Goal: Information Seeking & Learning: Learn about a topic

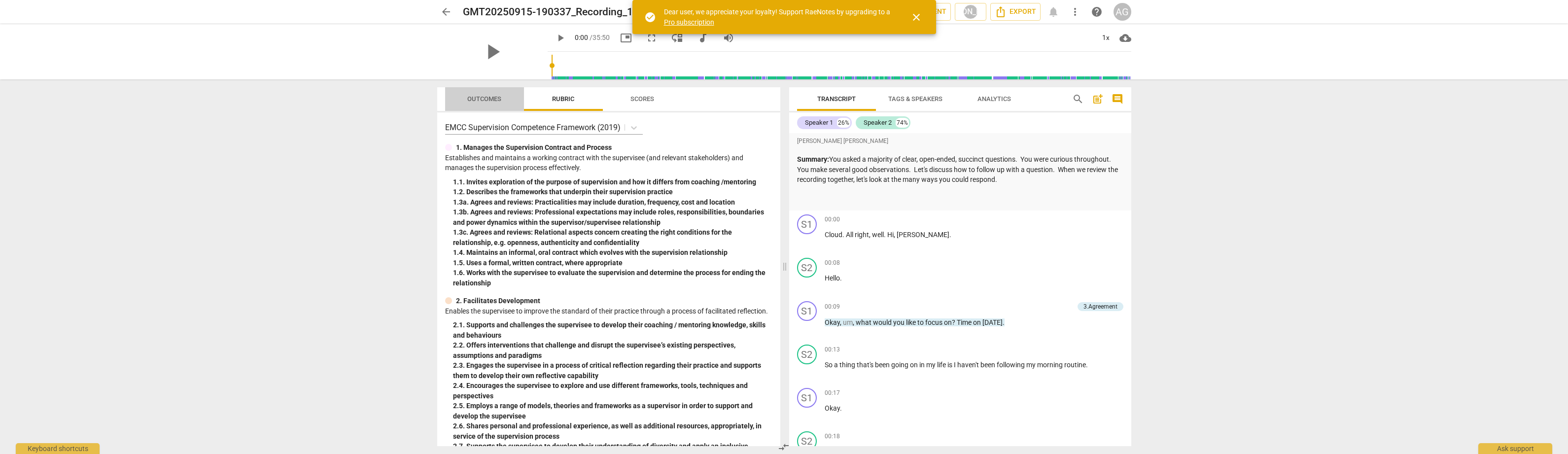
click at [488, 97] on span "Outcomes" at bounding box center [484, 99] width 34 height 8
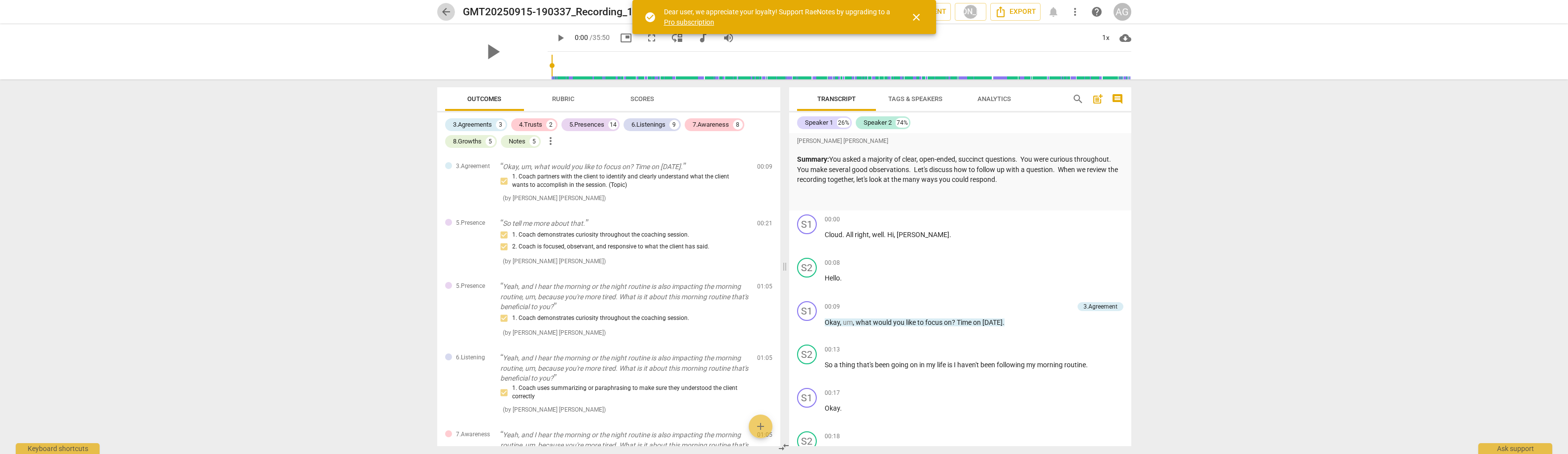
click at [444, 10] on span "arrow_back" at bounding box center [446, 12] width 12 height 12
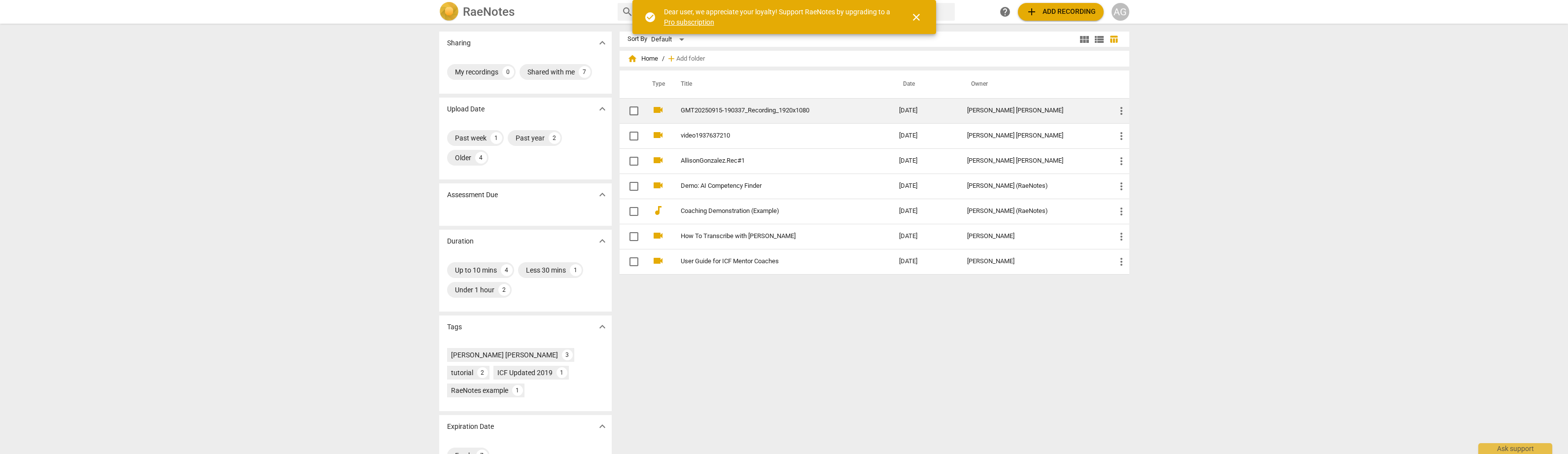
click at [752, 111] on link "GMT20250915-190337_Recording_1920x1080" at bounding box center [772, 111] width 183 height 8
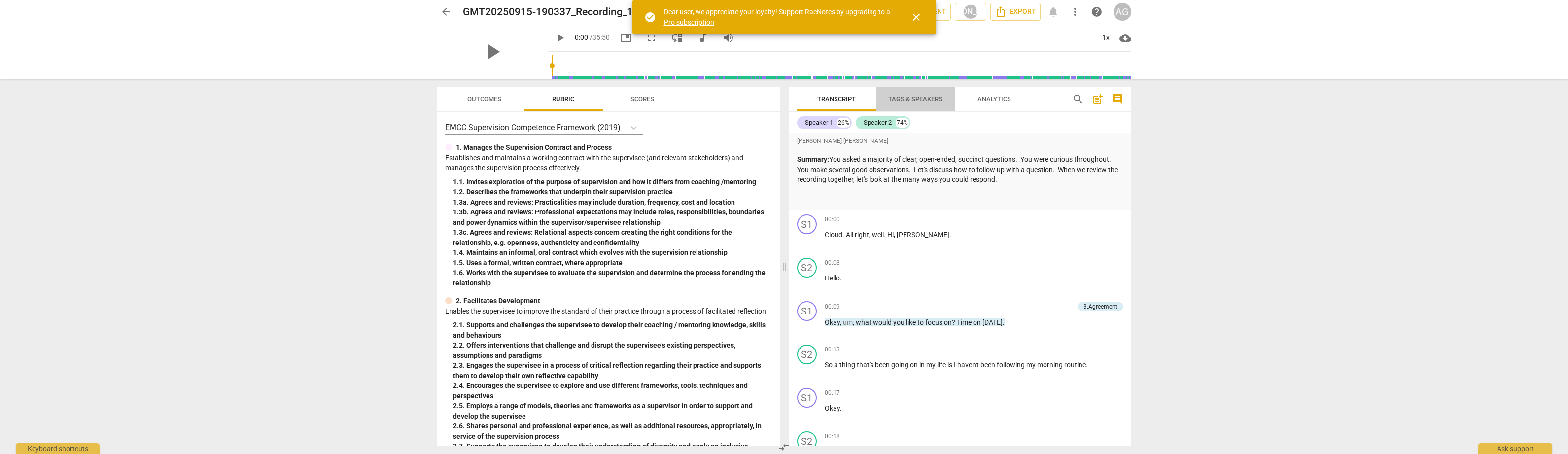
click at [851, 97] on span "Tags & Speakers" at bounding box center [916, 99] width 54 height 8
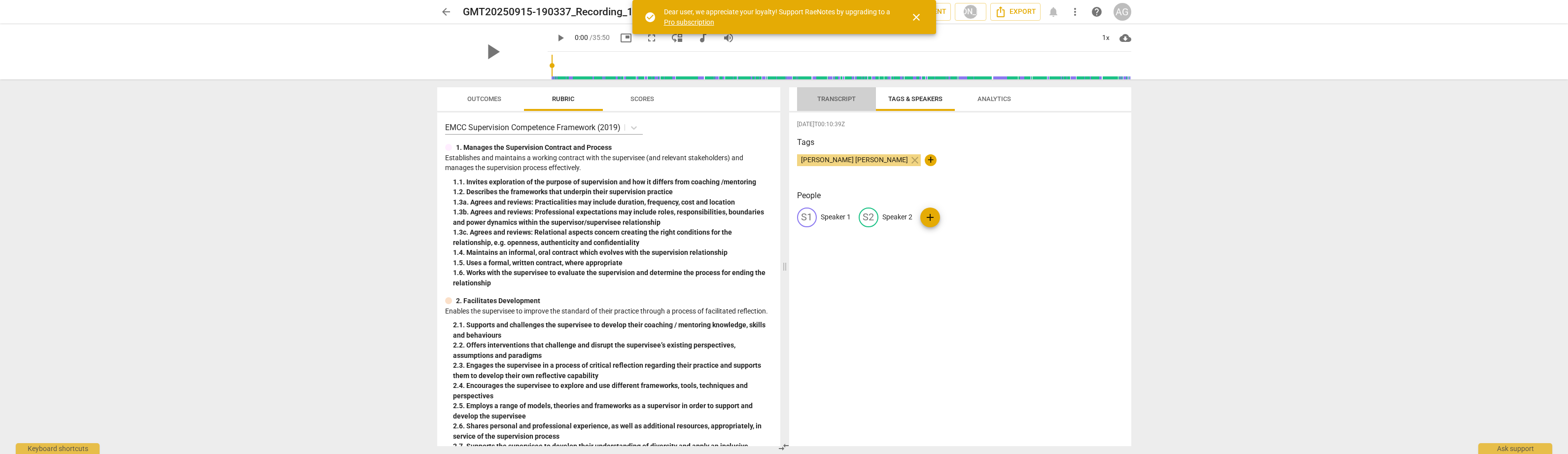
drag, startPoint x: 829, startPoint y: 98, endPoint x: 918, endPoint y: 104, distance: 89.2
click at [830, 98] on span "Transcript" at bounding box center [837, 99] width 39 height 8
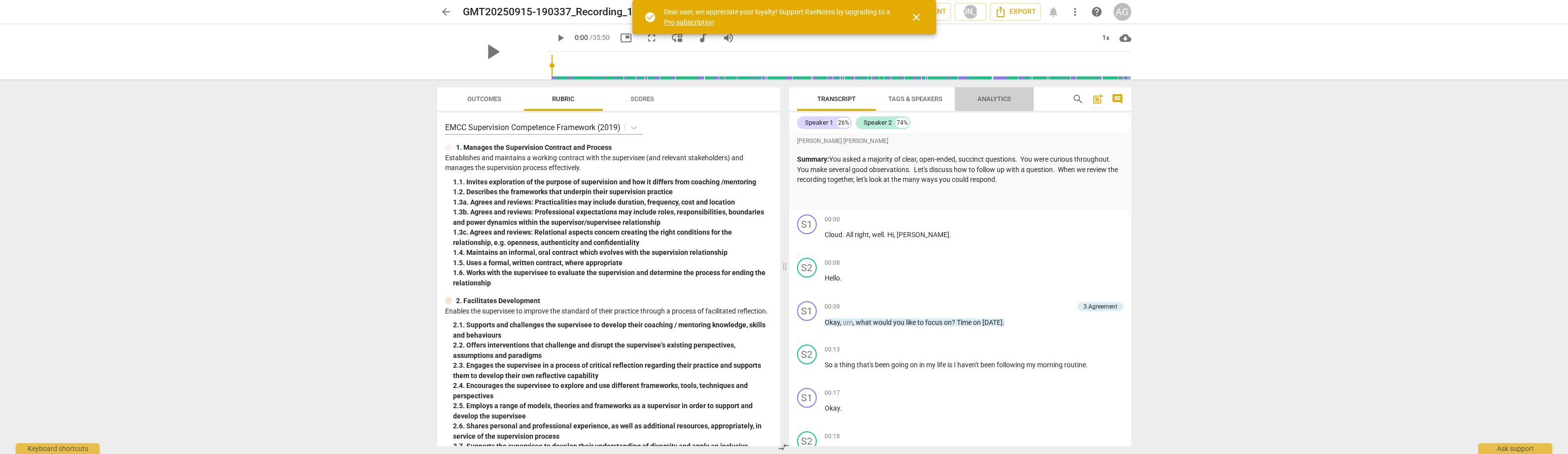
click at [851, 104] on span "Analytics" at bounding box center [994, 99] width 57 height 13
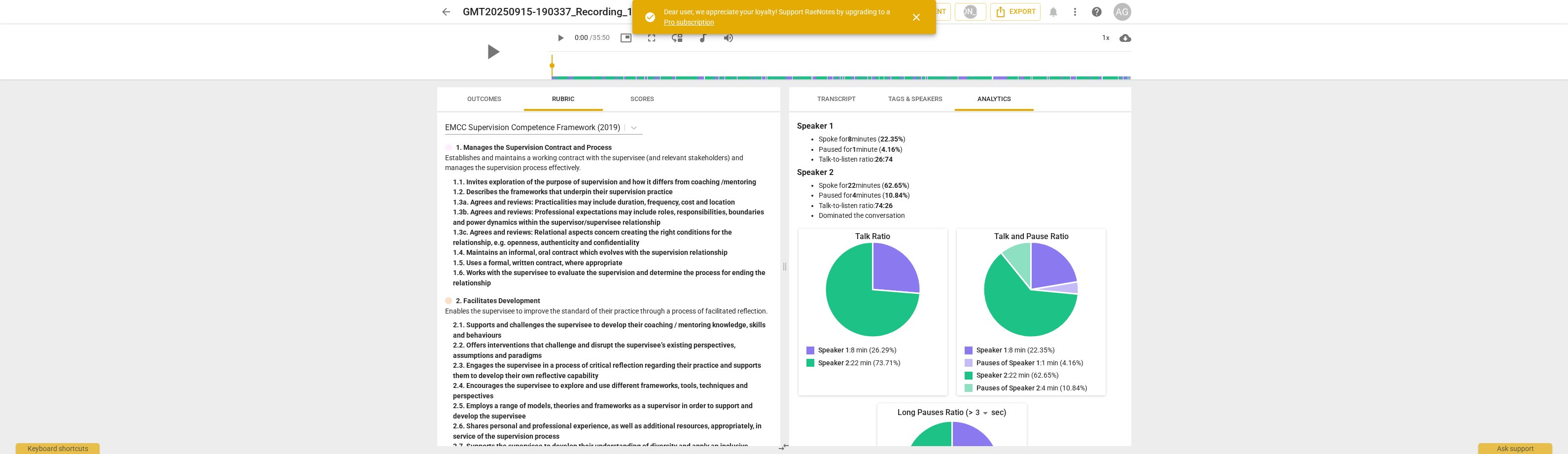
click at [478, 96] on span "Outcomes" at bounding box center [484, 99] width 34 height 8
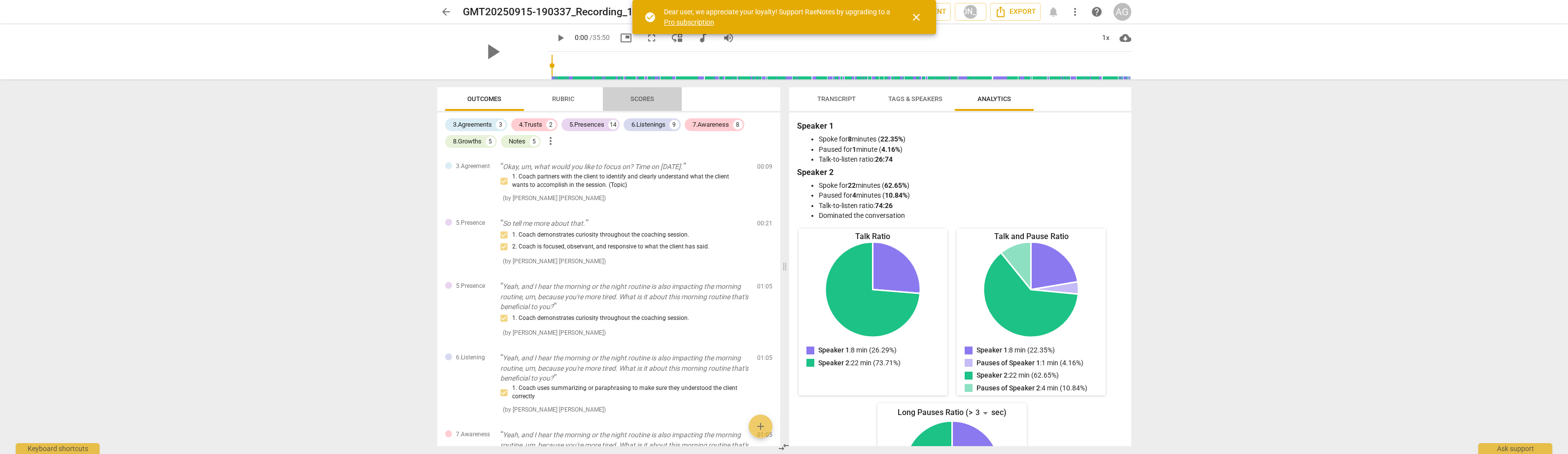
click at [648, 98] on span "Scores" at bounding box center [642, 99] width 24 height 8
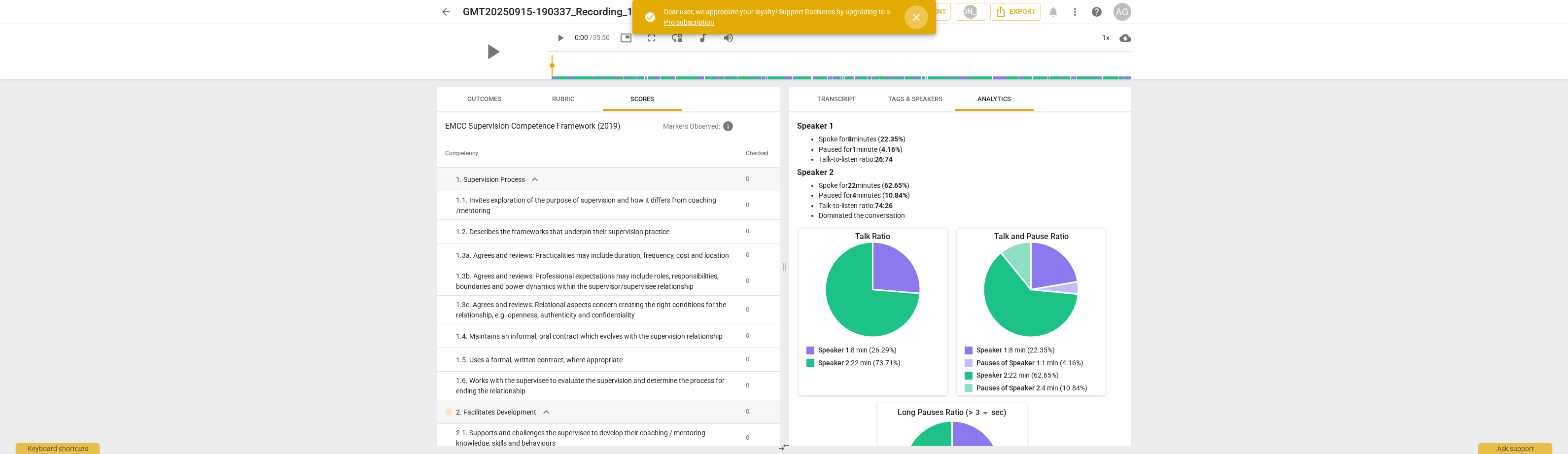
click at [851, 17] on span "close" at bounding box center [917, 17] width 12 height 12
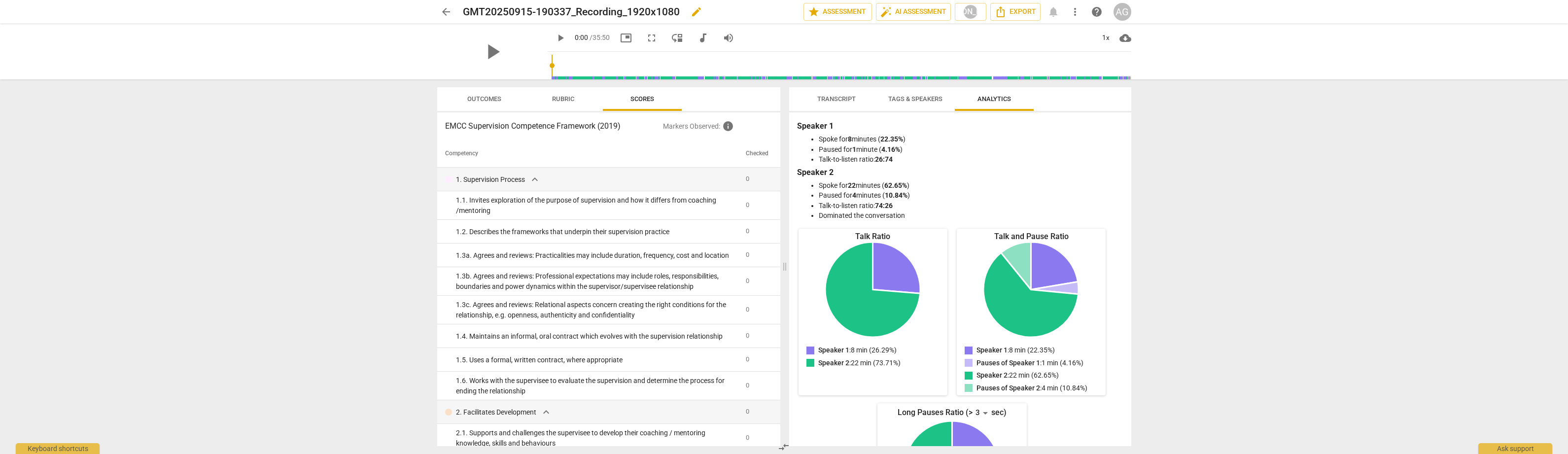
click at [599, 13] on h2 "GMT20250915-190337_Recording_1920x1080" at bounding box center [571, 12] width 217 height 13
click at [838, 99] on span "Transcript" at bounding box center [837, 99] width 39 height 8
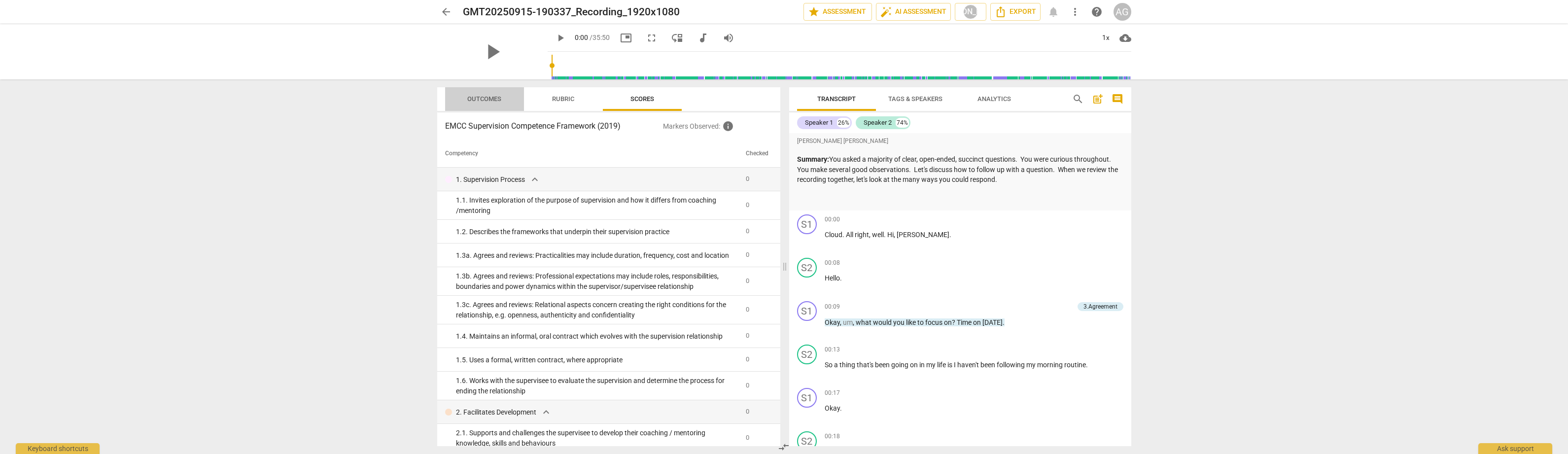
click at [489, 99] on span "Outcomes" at bounding box center [484, 99] width 34 height 8
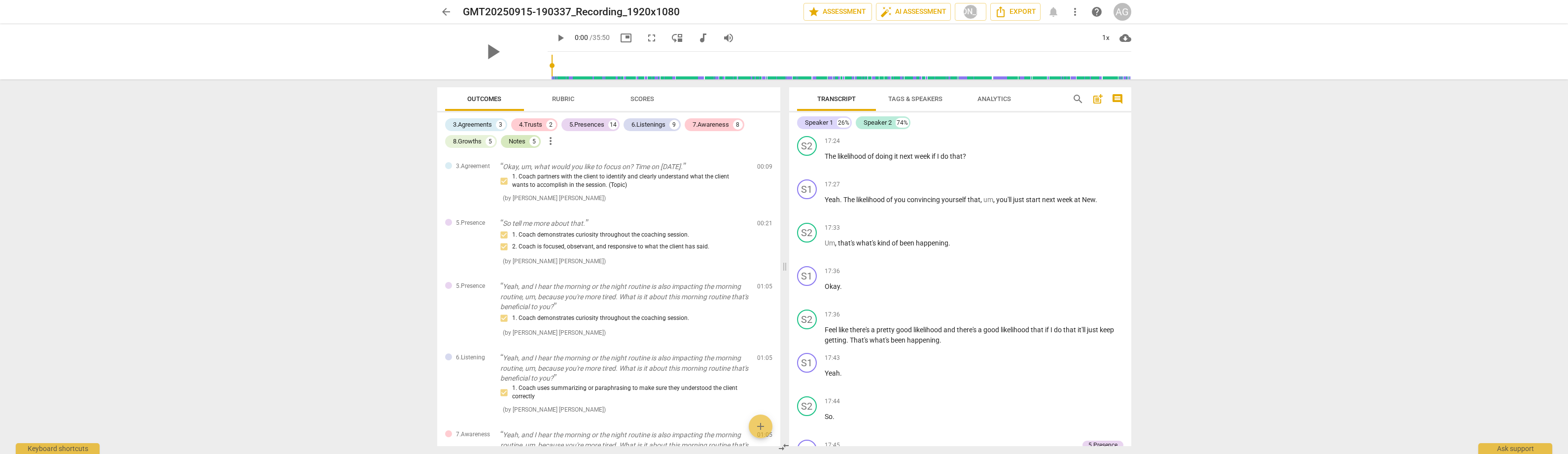
click at [517, 141] on div "Notes" at bounding box center [517, 142] width 16 height 10
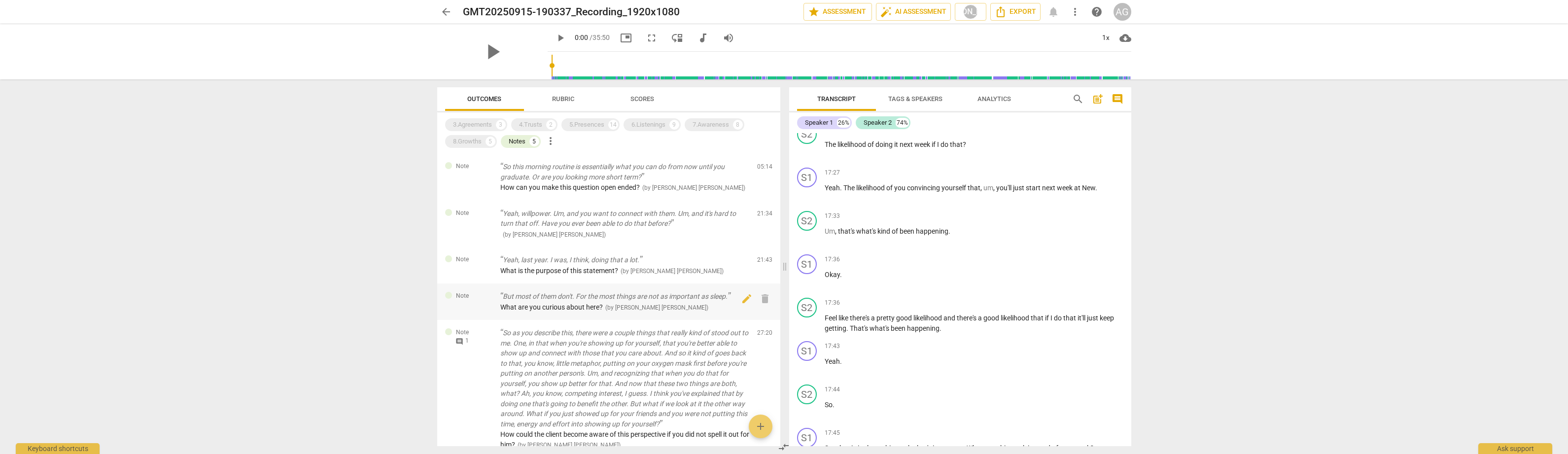
scroll to position [10, 0]
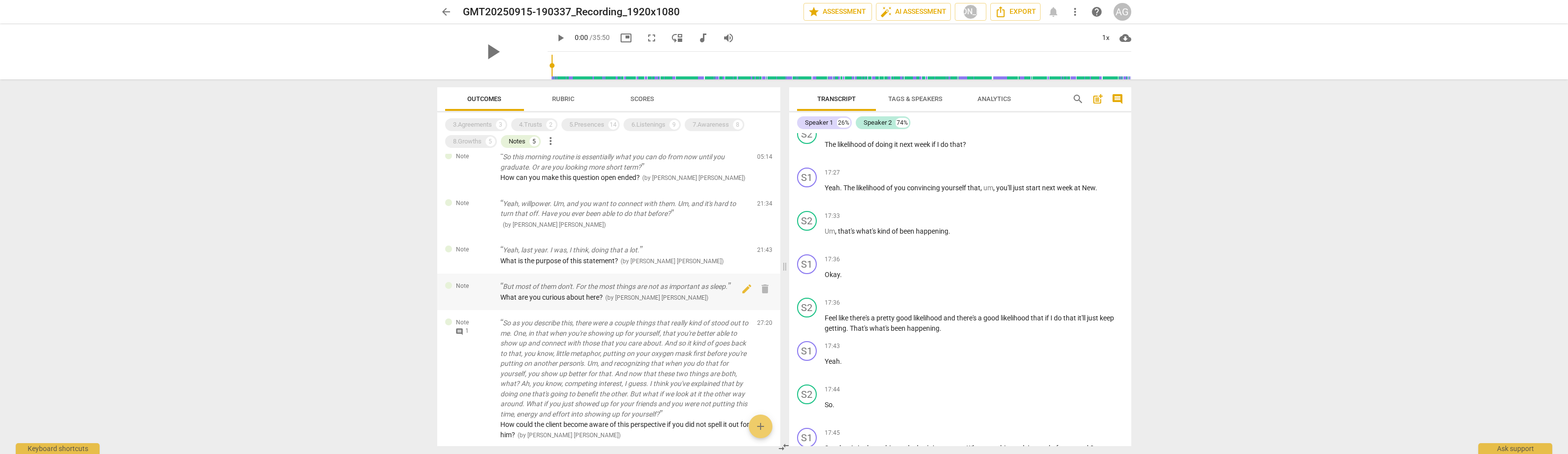
click at [603, 287] on p "But most of them don't. For the most things are not as important as sleep." at bounding box center [625, 286] width 249 height 11
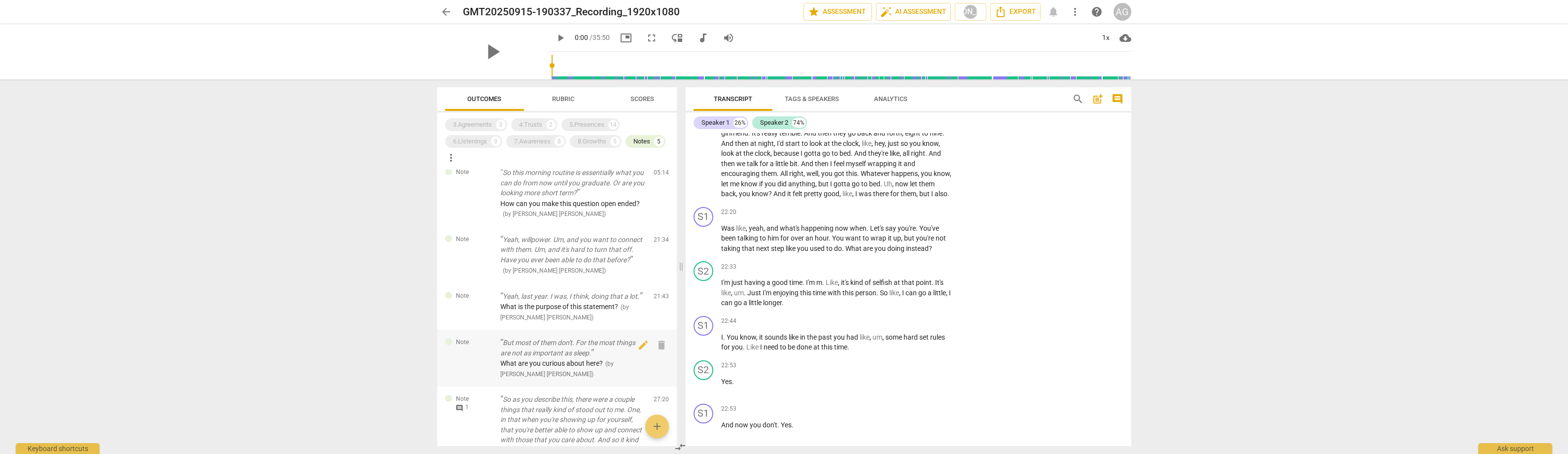
scroll to position [8573, 0]
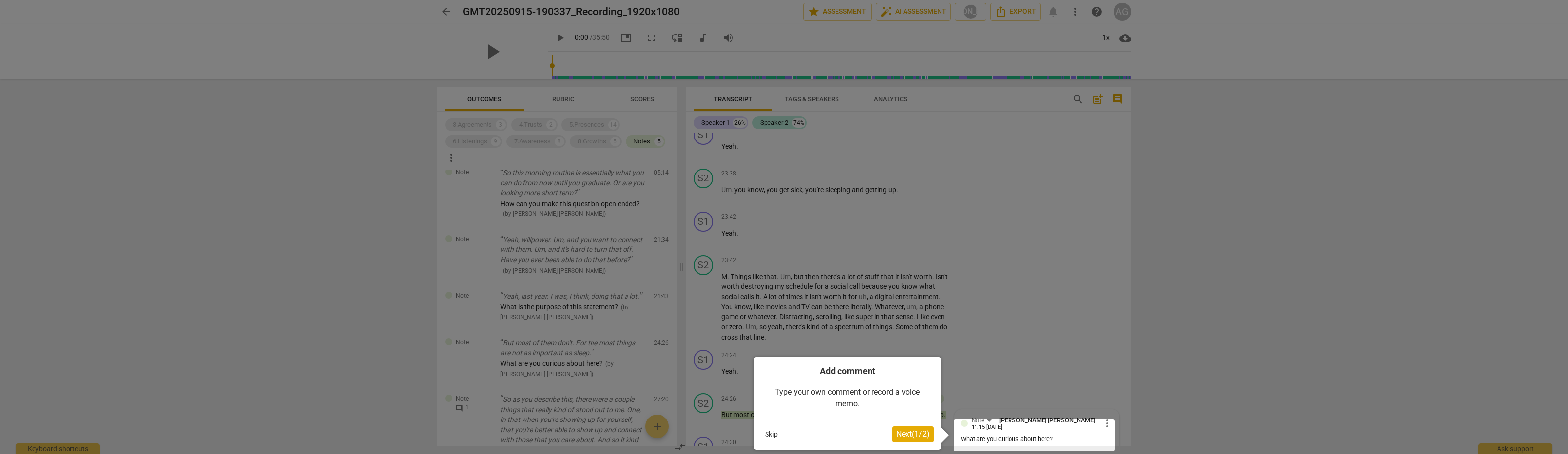
click at [771, 435] on button "Skip" at bounding box center [771, 434] width 20 height 14
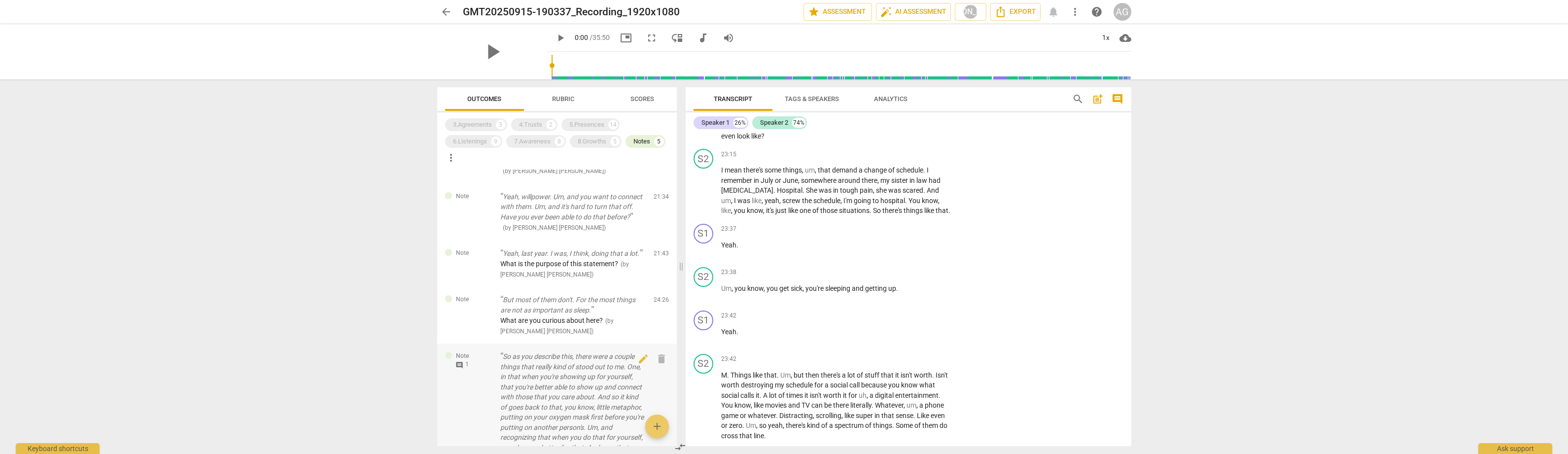
scroll to position [53, 0]
click at [567, 325] on div "What are you curious about here? ( by [PERSON_NAME] [PERSON_NAME] )" at bounding box center [572, 325] width 146 height 20
click at [561, 316] on span "What are you curious about here?" at bounding box center [551, 320] width 102 height 8
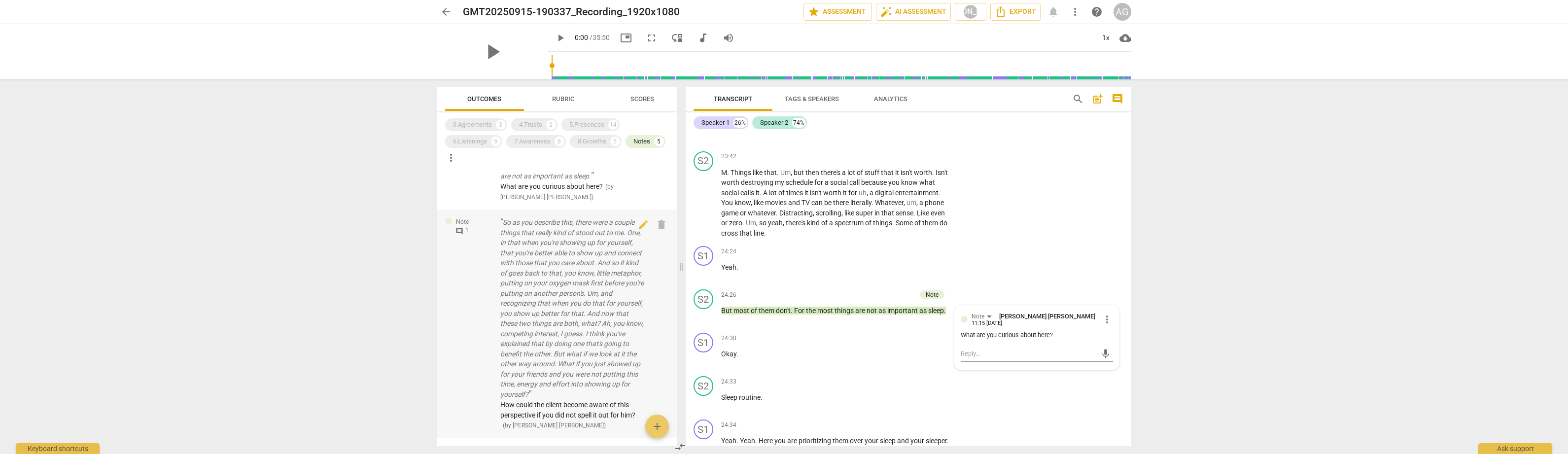
scroll to position [1, 0]
click at [563, 349] on p "So as you describe this, there were a couple things that really kind of stood o…" at bounding box center [572, 308] width 146 height 182
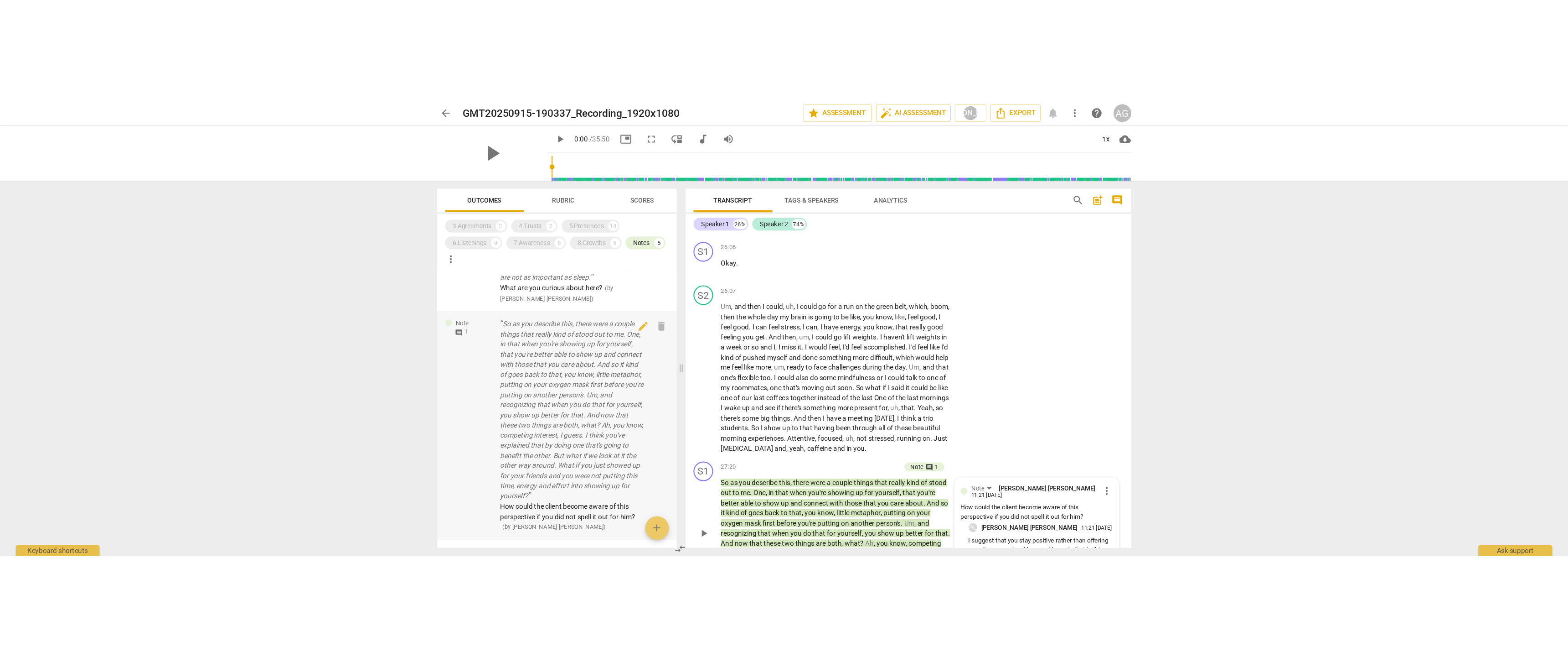
scroll to position [8827, 0]
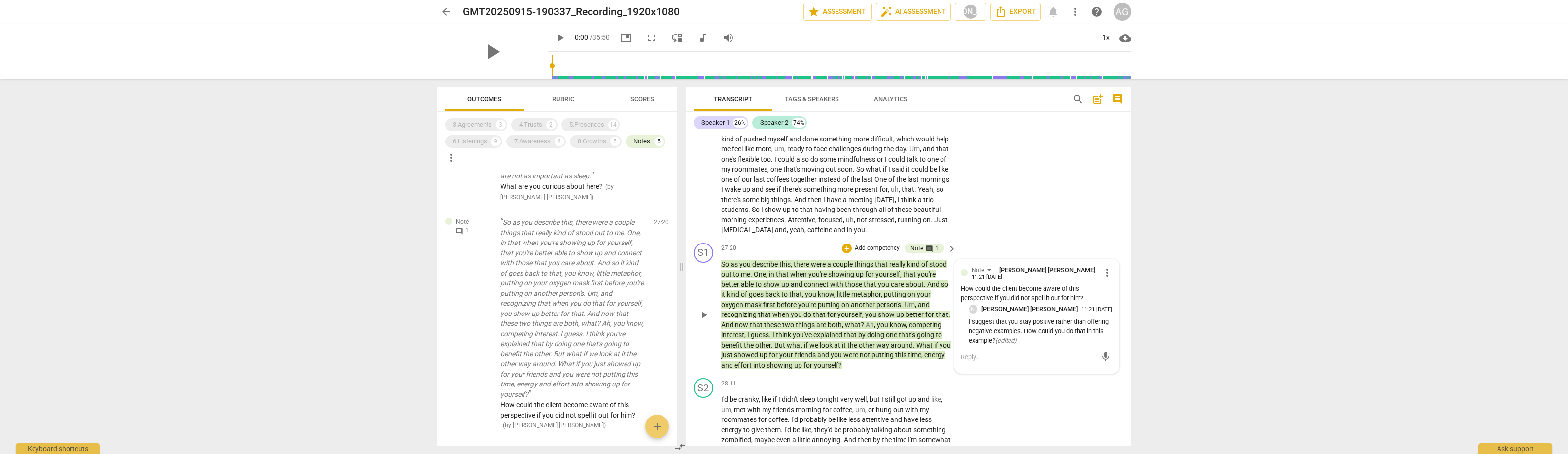
click at [806, 331] on span "you've" at bounding box center [802, 334] width 20 height 8
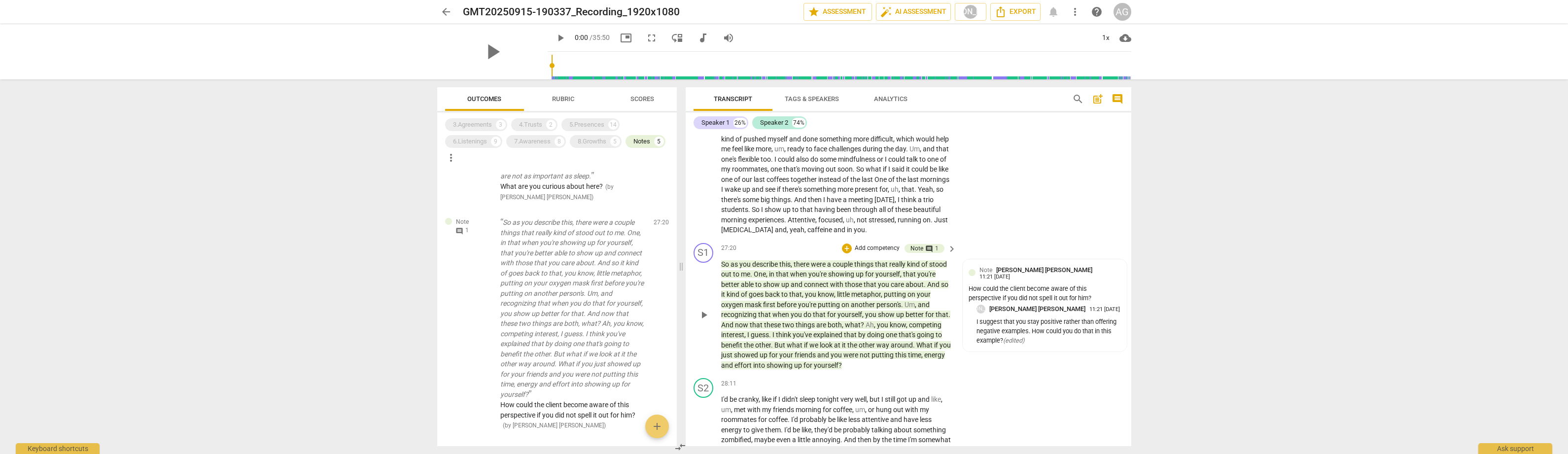
click at [831, 351] on span "and" at bounding box center [824, 355] width 13 height 8
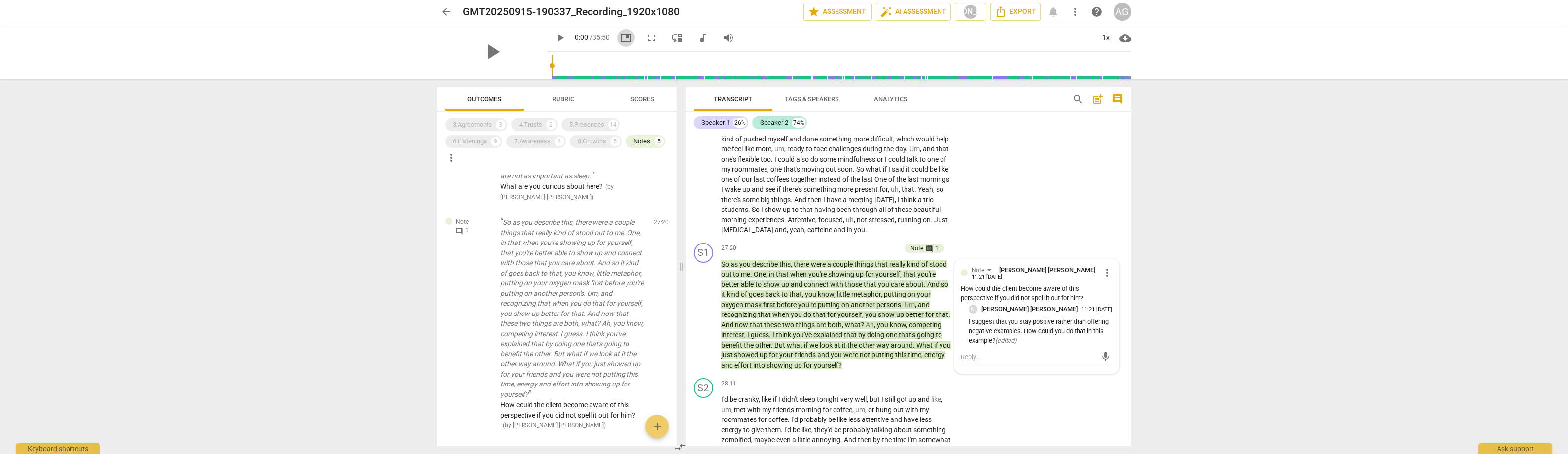
click at [620, 36] on span "picture_in_picture" at bounding box center [625, 38] width 12 height 12
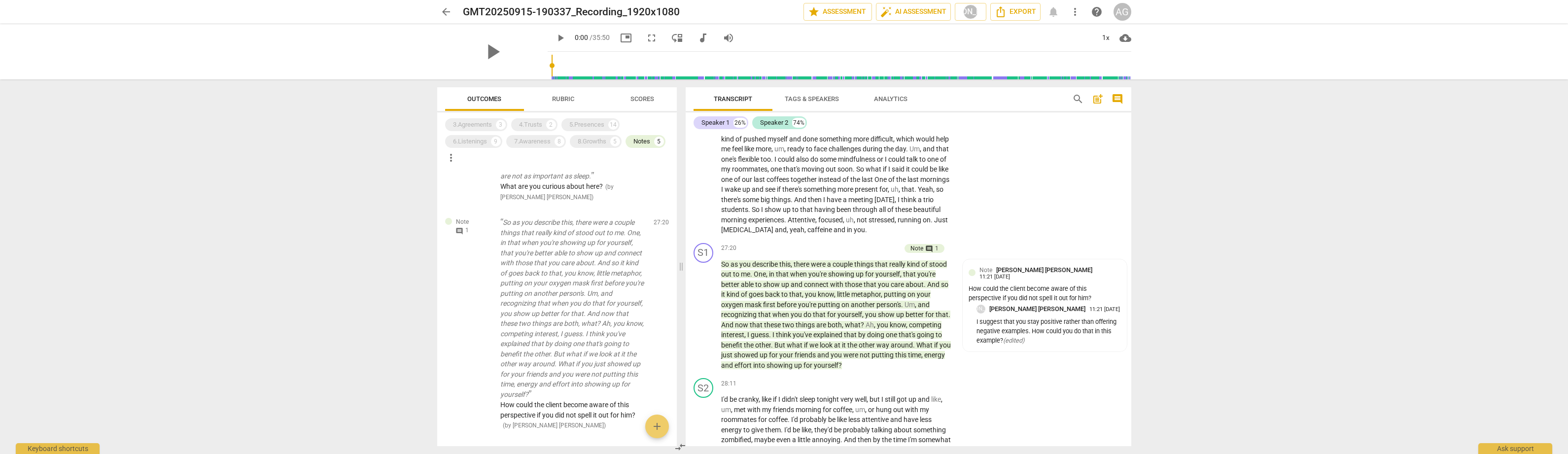
click at [646, 38] on span "fullscreen" at bounding box center [651, 38] width 12 height 12
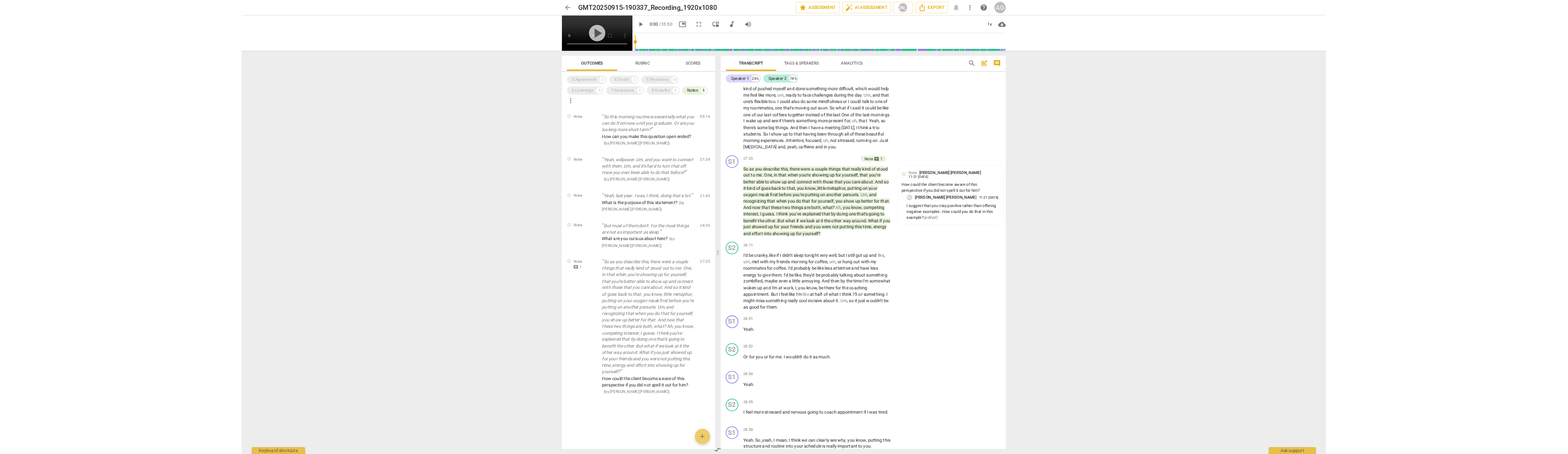
scroll to position [0, 0]
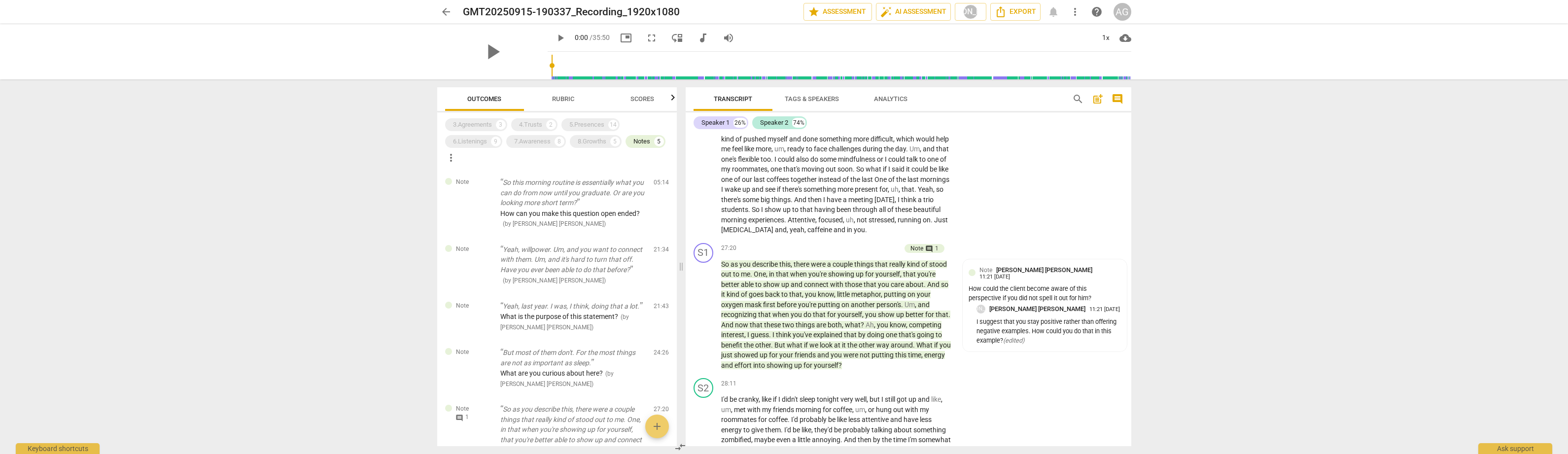
click at [673, 100] on icon "button" at bounding box center [673, 97] width 4 height 6
click at [442, 99] on icon "button" at bounding box center [441, 97] width 12 height 12
click at [800, 96] on span "Tags & Speakers" at bounding box center [811, 99] width 54 height 8
